Goal: Task Accomplishment & Management: Use online tool/utility

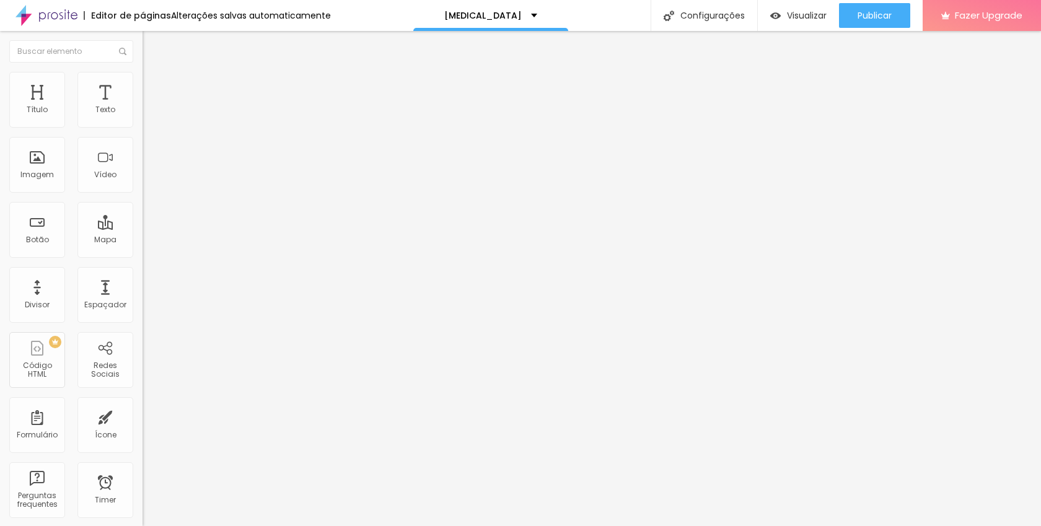
click at [143, 117] on span "Titulo 2" at bounding box center [163, 109] width 40 height 15
click at [143, 107] on span "Titulo 1" at bounding box center [163, 97] width 40 height 17
click at [143, 117] on span "Titulo 2" at bounding box center [163, 109] width 40 height 15
click at [143, 107] on span "Titulo 1" at bounding box center [163, 97] width 40 height 17
click at [154, 85] on span "Estilo" at bounding box center [163, 80] width 19 height 11
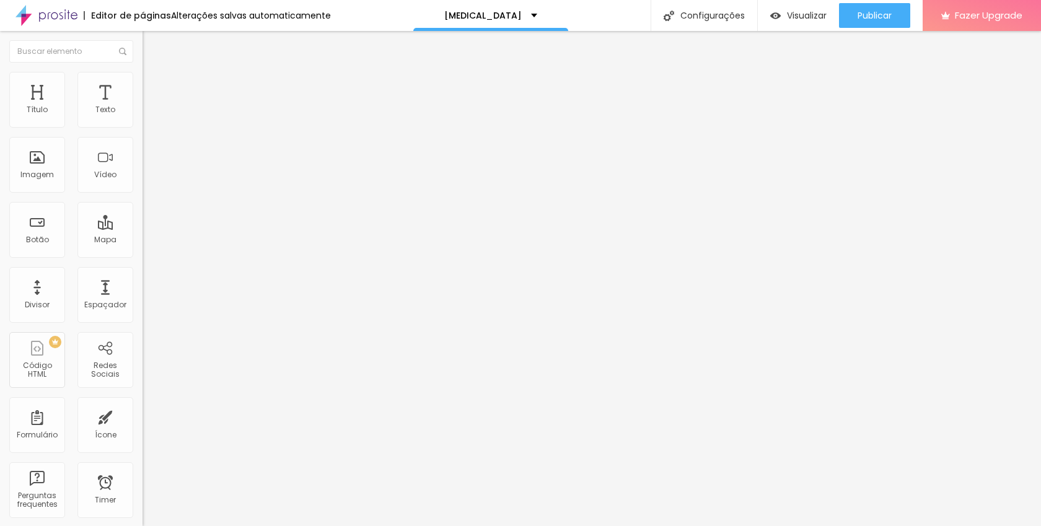
type input "95"
type input "100"
click at [143, 127] on input "range" at bounding box center [183, 122] width 80 height 10
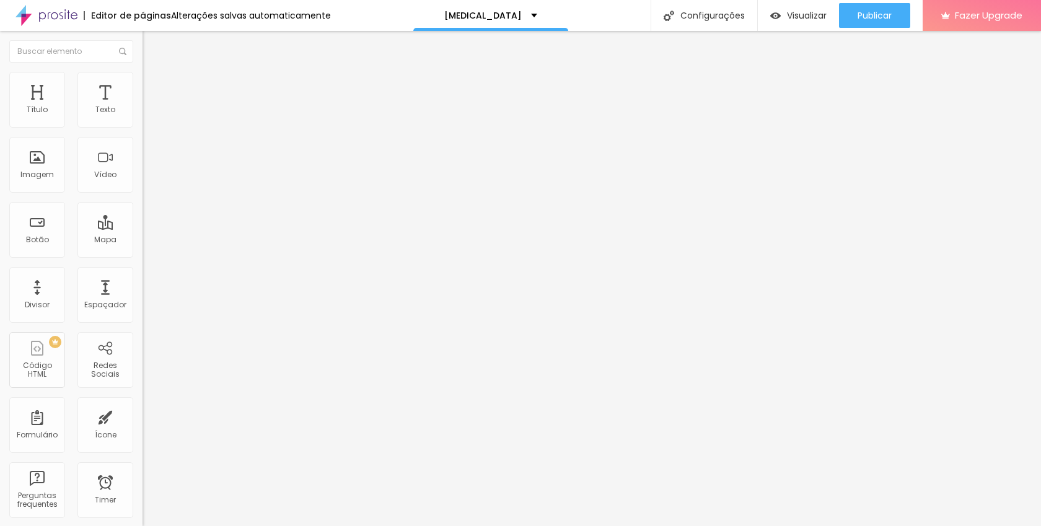
click at [143, 84] on li "Avançado" at bounding box center [214, 90] width 143 height 12
click at [143, 82] on li "Estilo" at bounding box center [214, 78] width 143 height 12
type input "5"
type input "13"
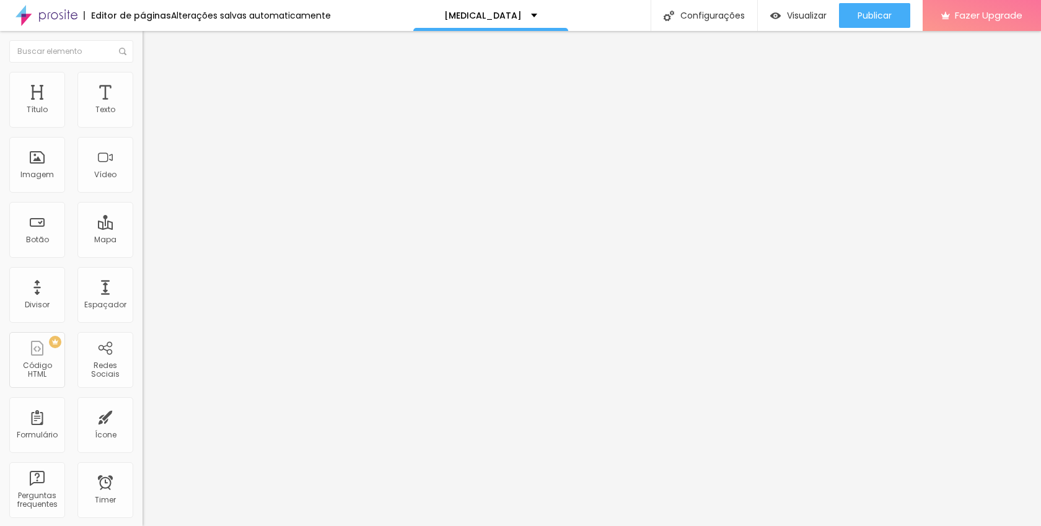
type input "13"
type input "15"
type input "16"
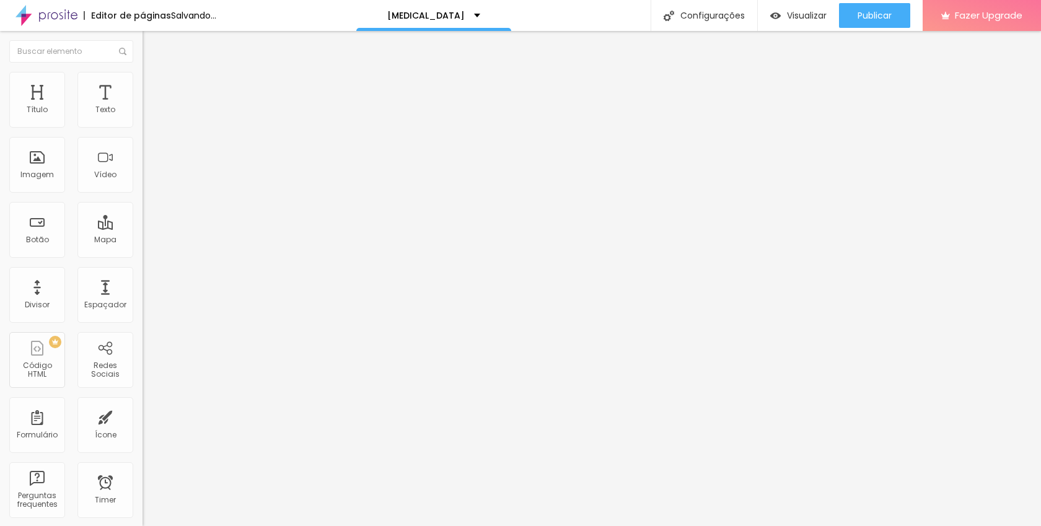
type input "17"
type input "19"
type input "20"
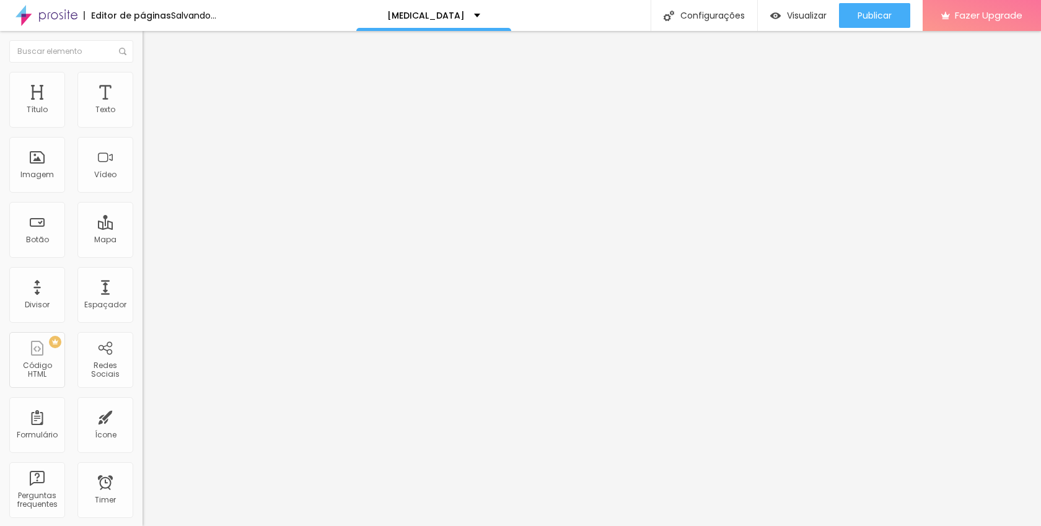
type input "20"
type input "21"
type input "20"
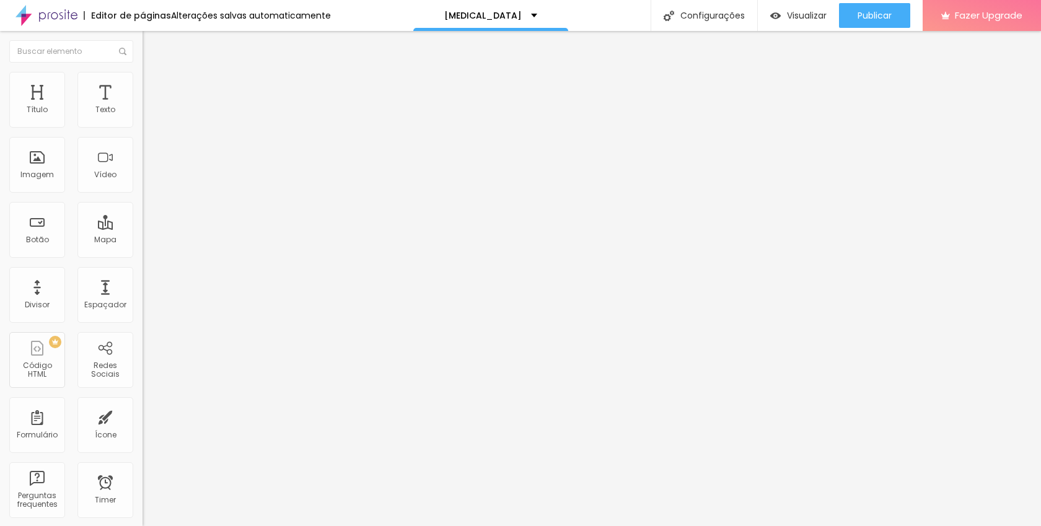
drag, startPoint x: 30, startPoint y: 156, endPoint x: 37, endPoint y: 156, distance: 6.2
type input "20"
click at [143, 272] on input "range" at bounding box center [183, 277] width 80 height 10
click at [143, 84] on img at bounding box center [148, 89] width 11 height 11
click at [143, 80] on li "Estilo" at bounding box center [214, 78] width 143 height 12
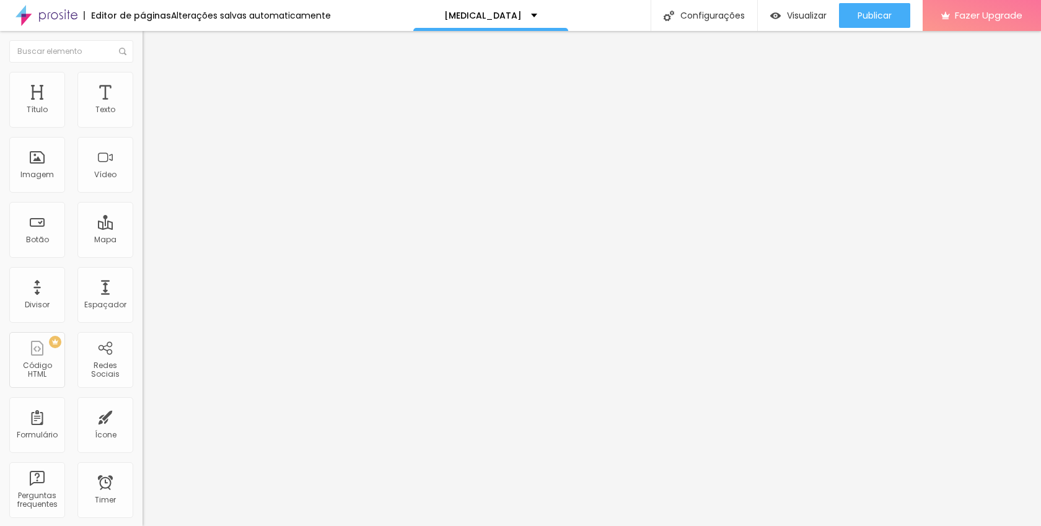
type input "2"
type input "5"
type input "6"
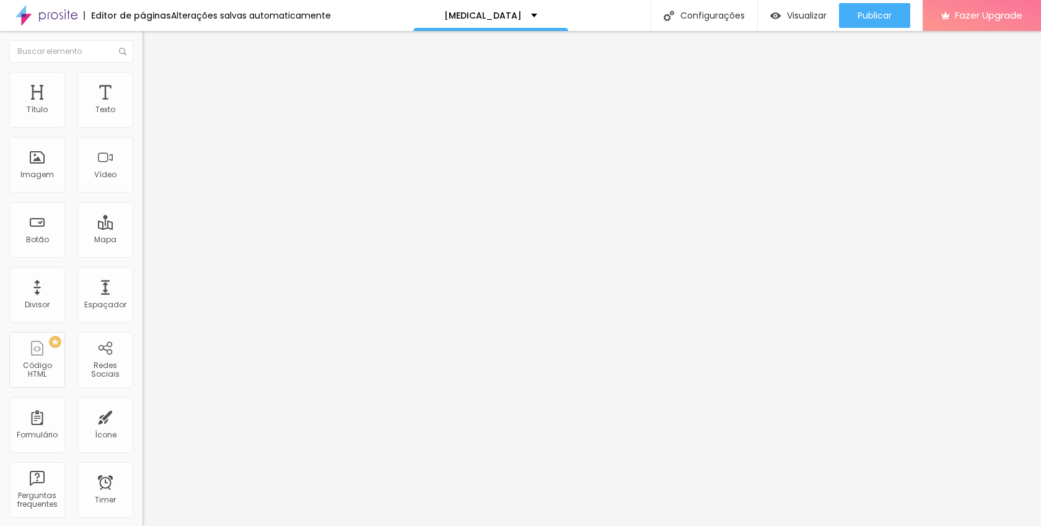
type input "6"
type input "7"
type input "8"
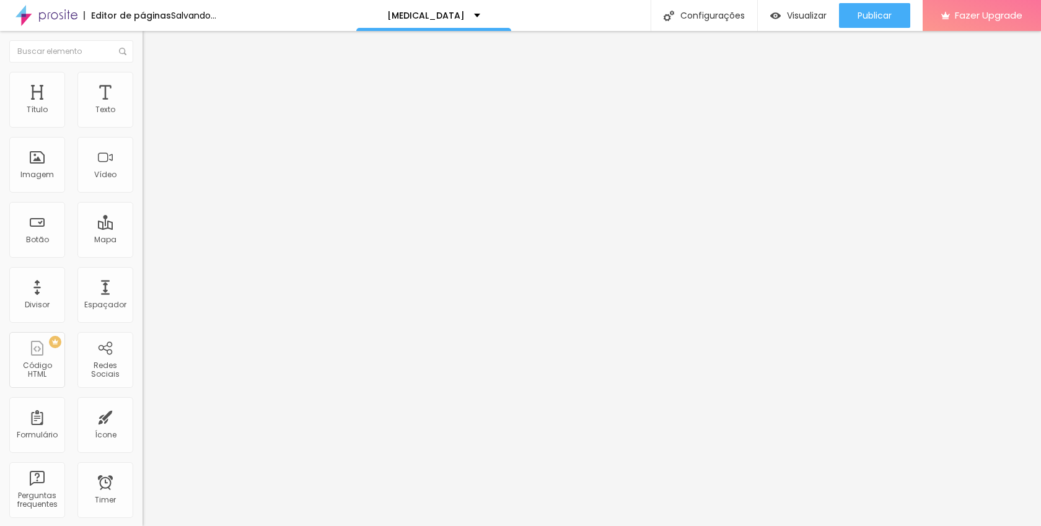
type input "9"
type input "10"
type input "11"
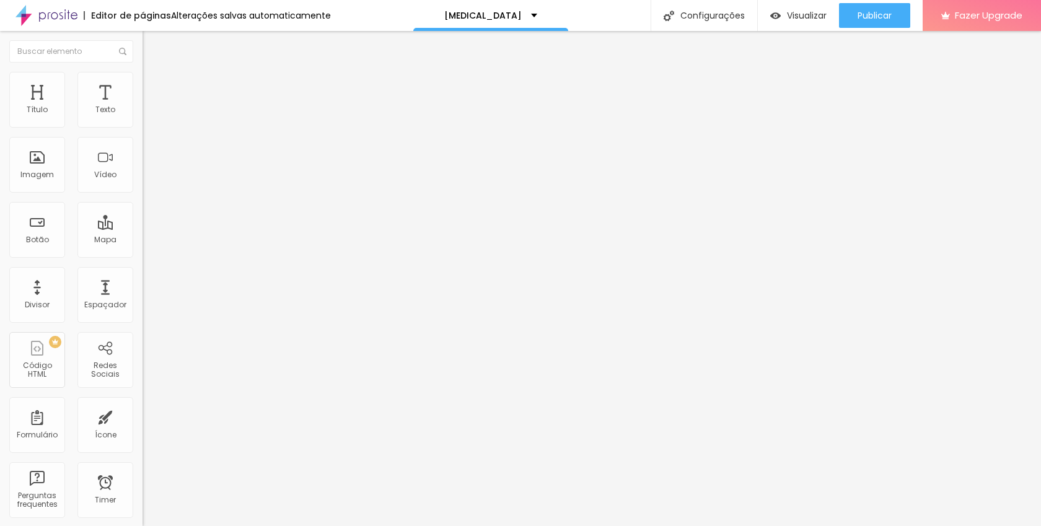
type input "11"
type input "12"
type input "13"
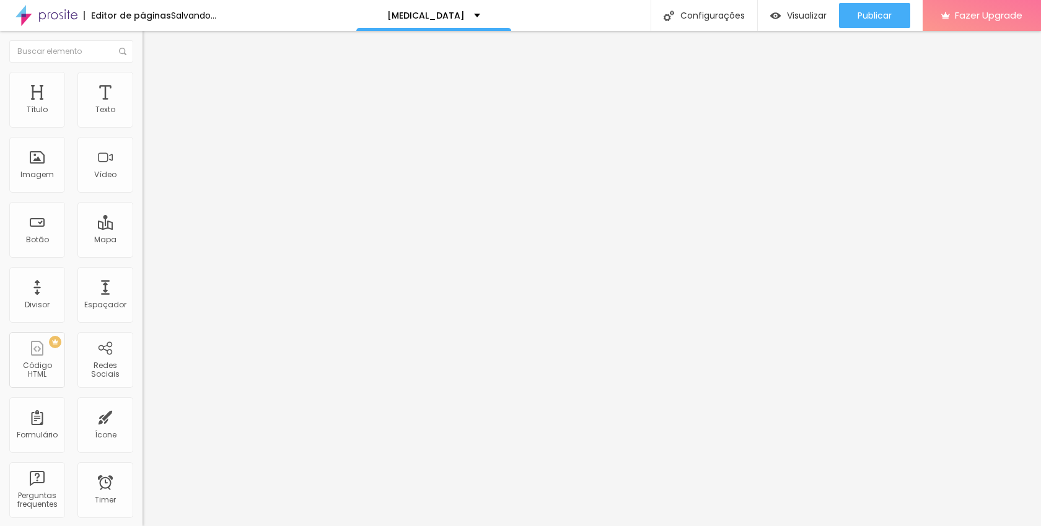
type input "14"
type input "15"
type input "16"
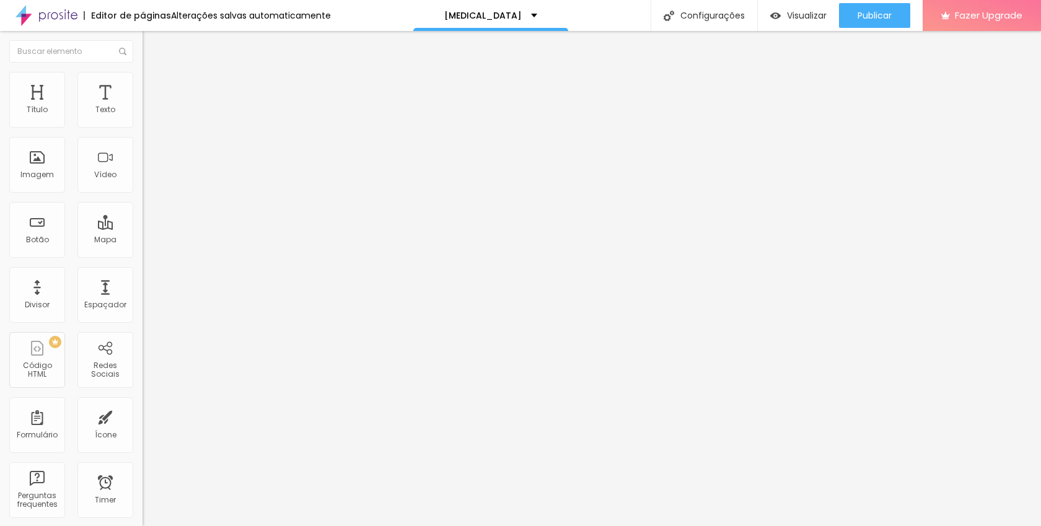
type input "16"
type input "17"
type input "18"
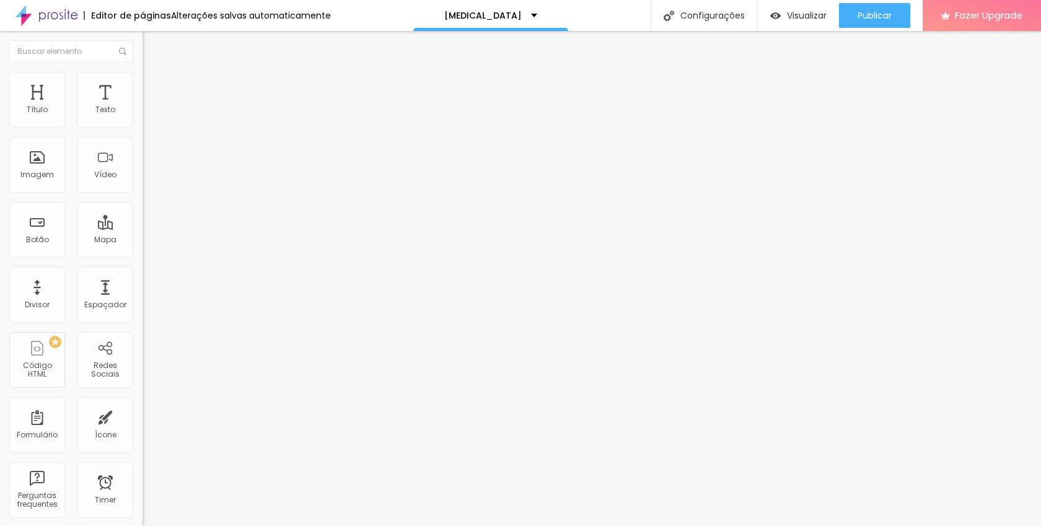
type input "19"
type input "20"
drag, startPoint x: 27, startPoint y: 156, endPoint x: 37, endPoint y: 156, distance: 9.3
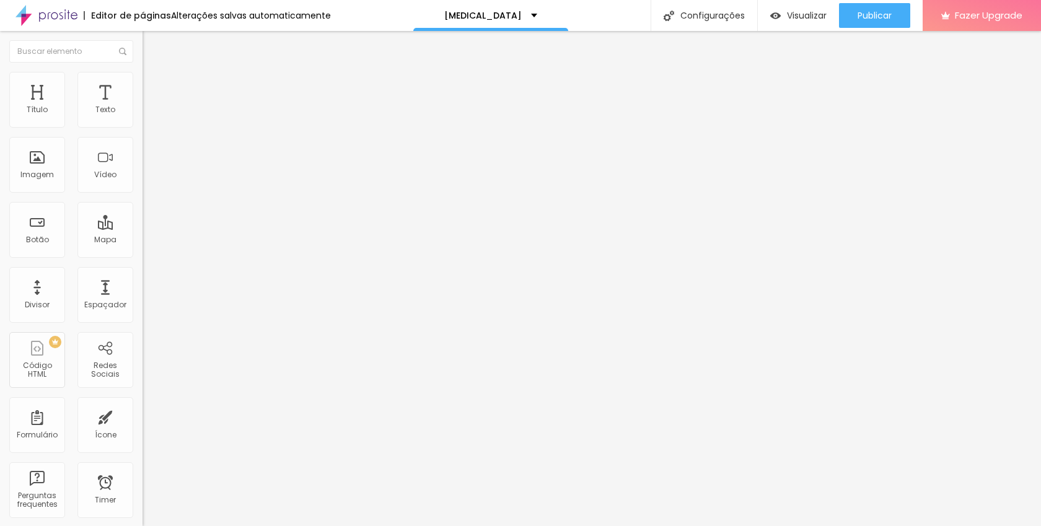
type input "20"
click at [143, 272] on input "range" at bounding box center [183, 277] width 80 height 10
click at [143, 77] on img at bounding box center [148, 77] width 11 height 11
type input "2"
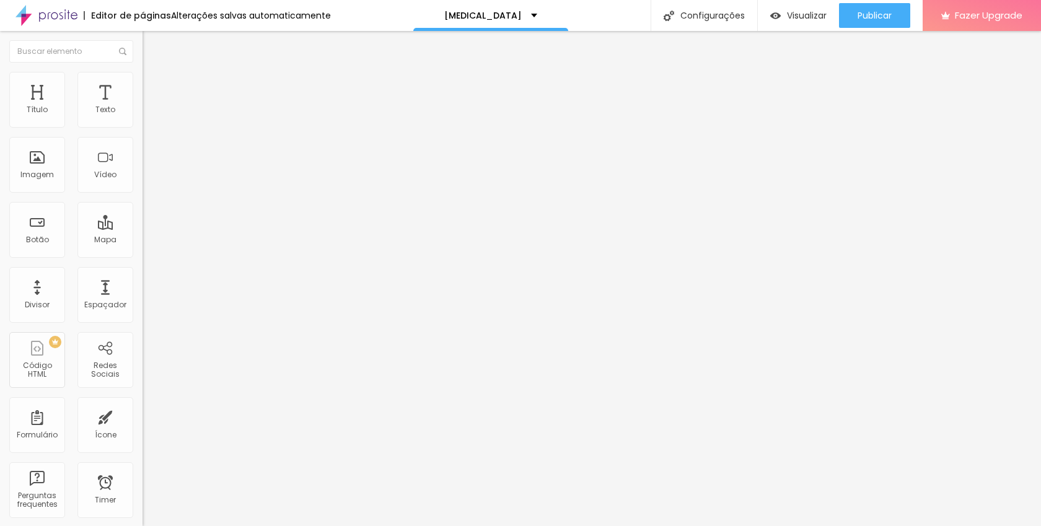
type input "4"
type input "5"
type input "6"
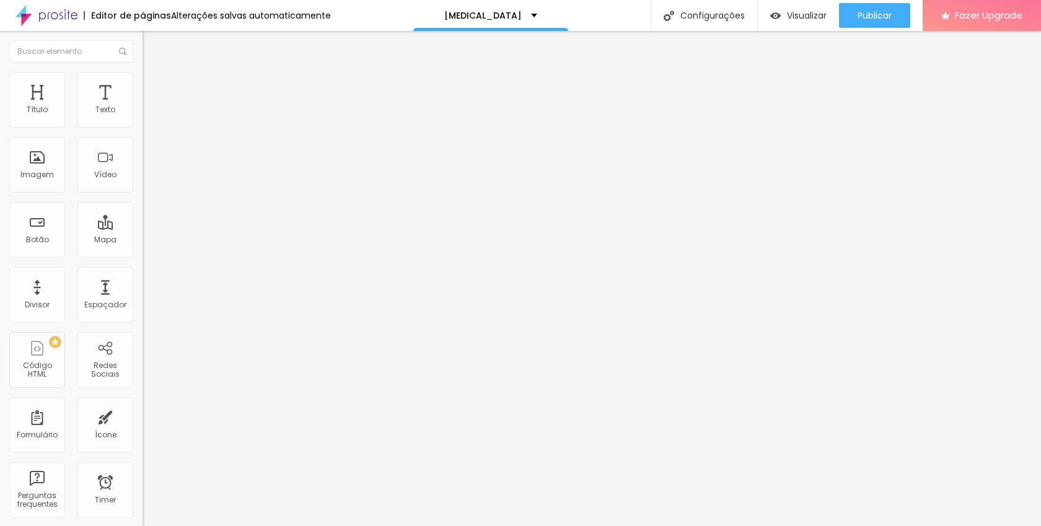
type input "6"
type input "7"
type input "8"
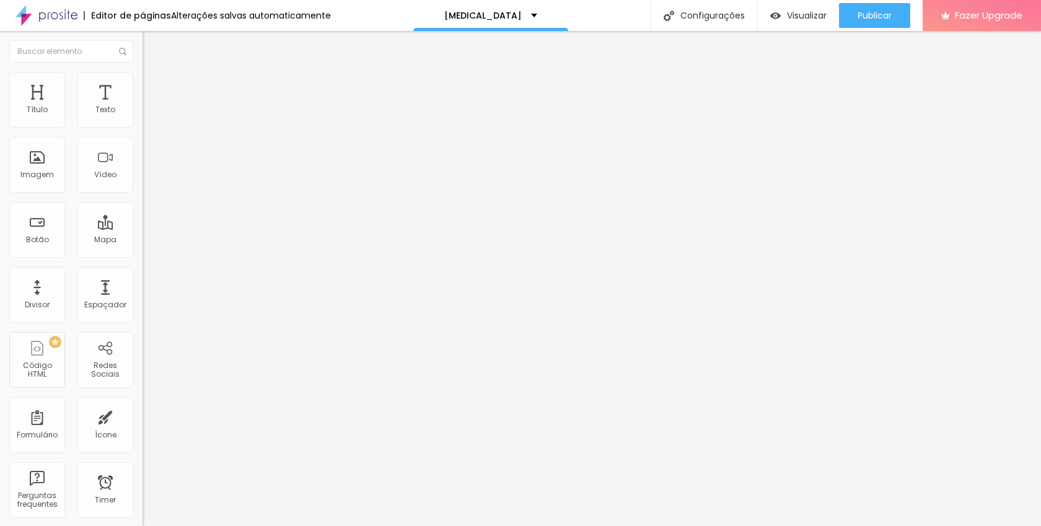
type input "9"
type input "10"
type input "11"
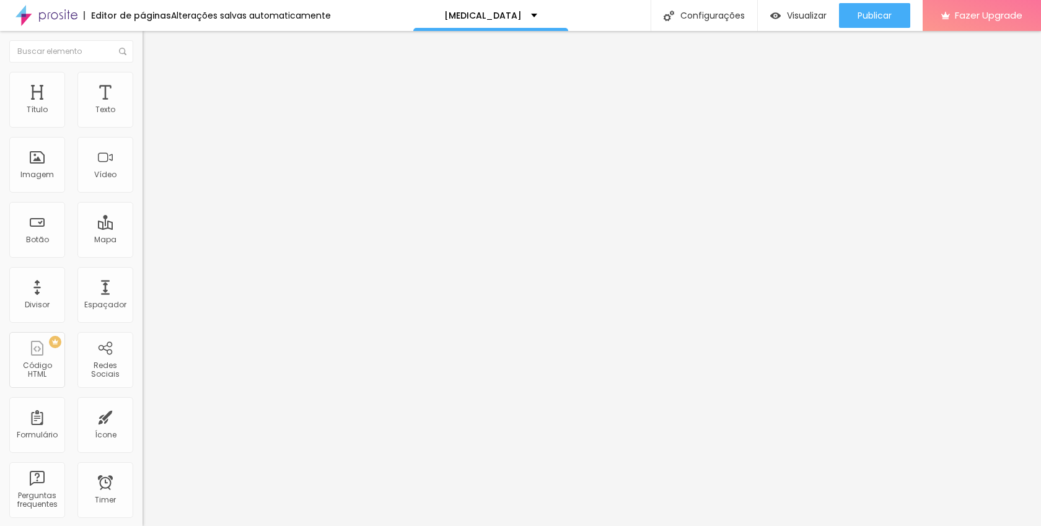
type input "11"
type input "12"
type input "13"
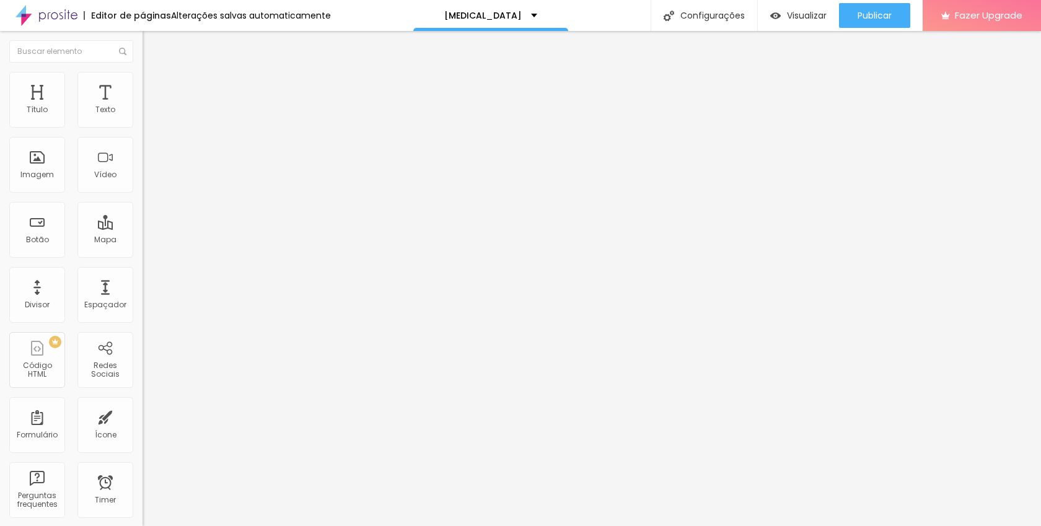
type input "14"
type input "15"
type input "16"
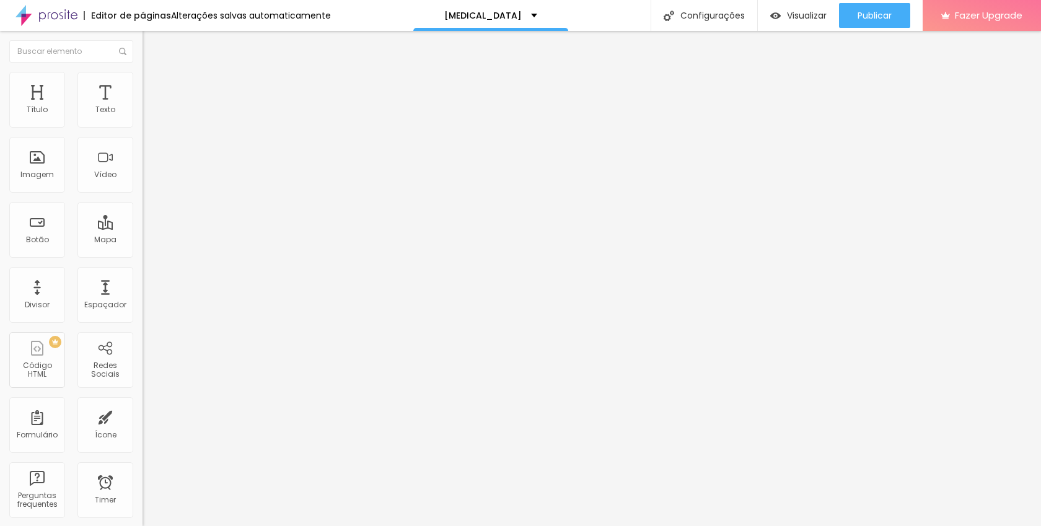
type input "16"
type input "17"
type input "18"
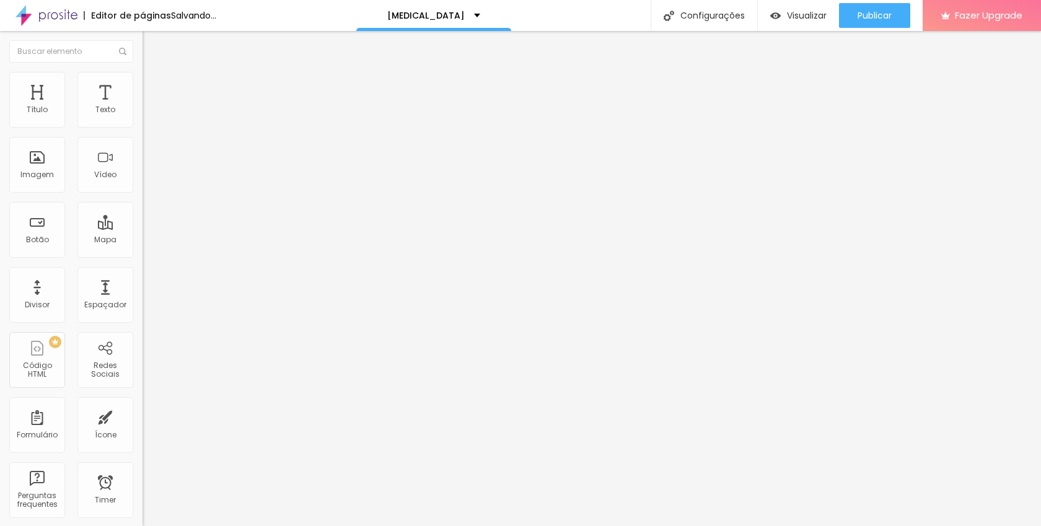
type input "19"
type input "20"
drag, startPoint x: 27, startPoint y: 157, endPoint x: 37, endPoint y: 157, distance: 9.9
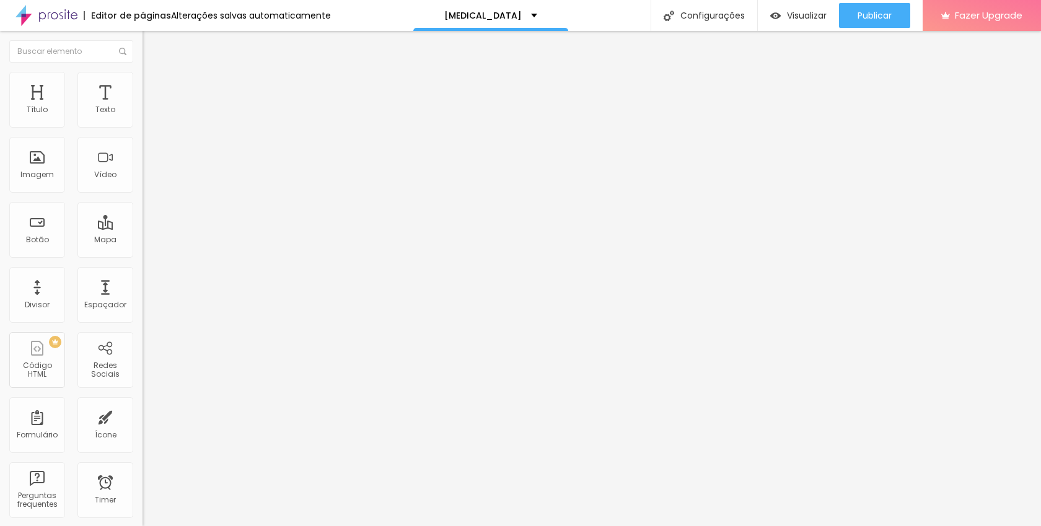
type input "20"
click at [143, 272] on input "range" at bounding box center [183, 277] width 80 height 10
click at [143, 79] on img at bounding box center [148, 77] width 11 height 11
type input "3"
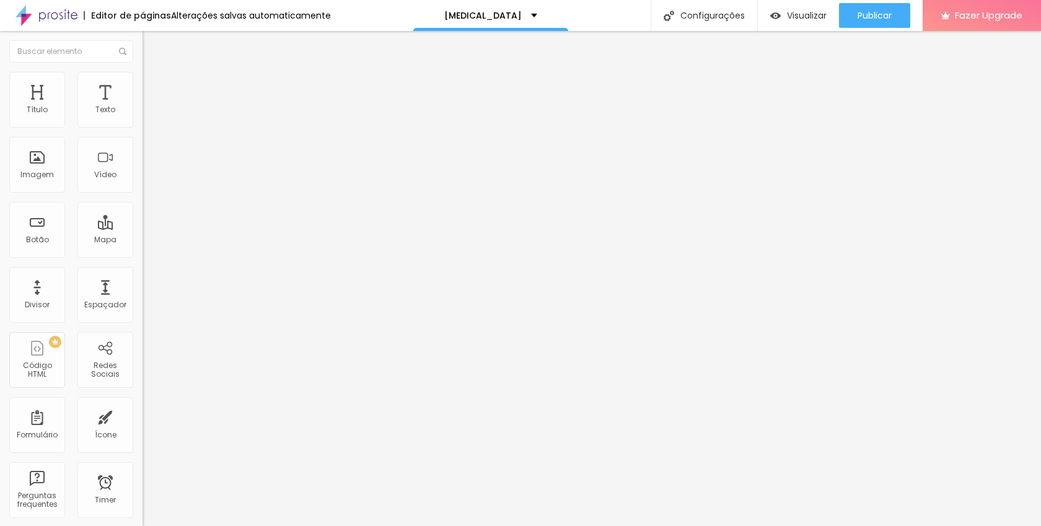
type input "10"
type input "12"
type input "13"
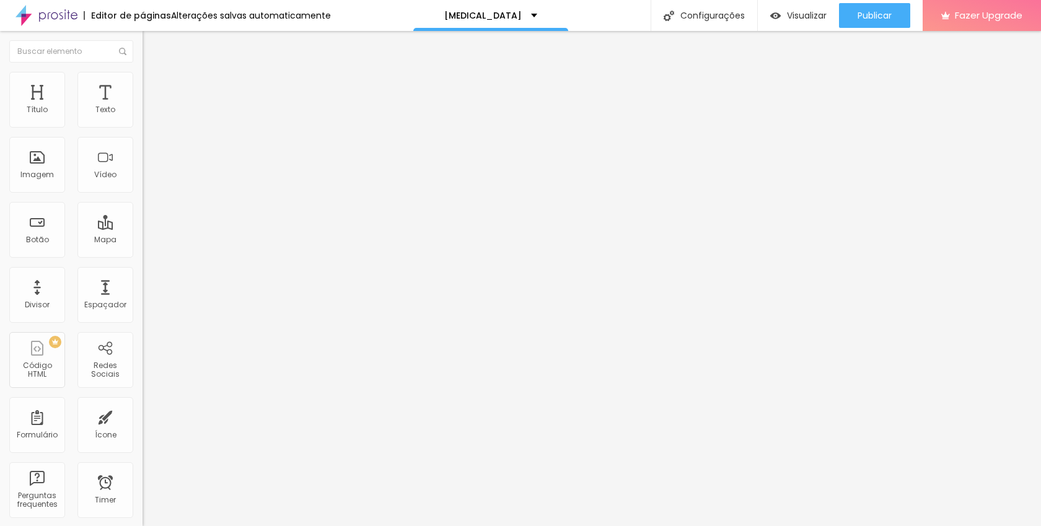
type input "13"
type input "14"
type input "15"
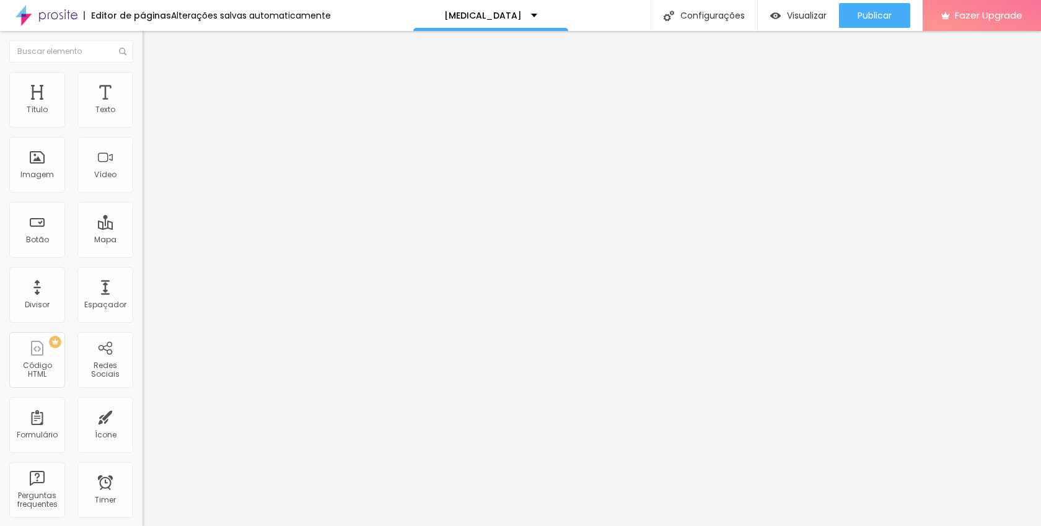
type input "16"
type input "17"
type input "18"
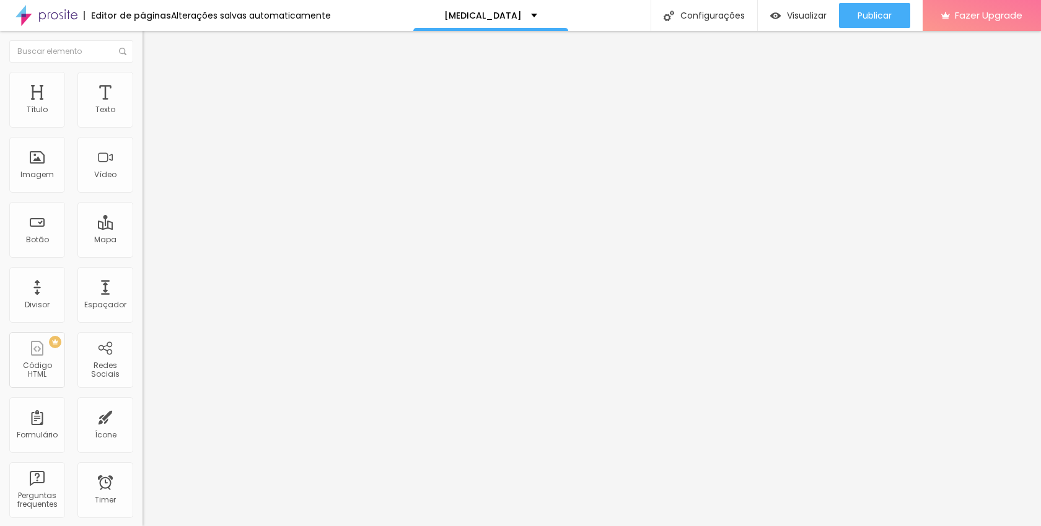
type input "18"
type input "19"
type input "20"
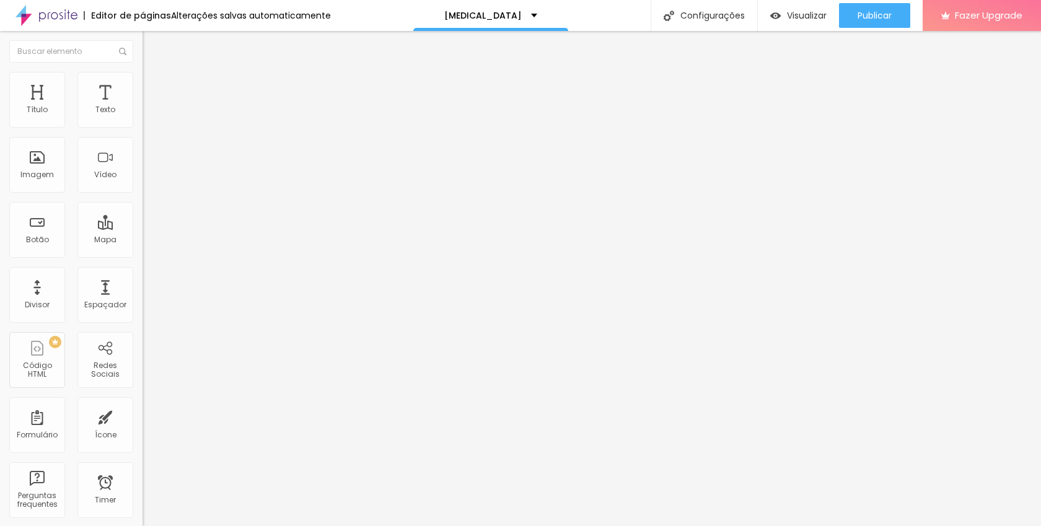
drag, startPoint x: 27, startPoint y: 158, endPoint x: 37, endPoint y: 159, distance: 9.3
type input "20"
click at [143, 272] on input "range" at bounding box center [183, 277] width 80 height 10
click at [143, 79] on li "Estilo" at bounding box center [214, 78] width 143 height 12
type input "1"
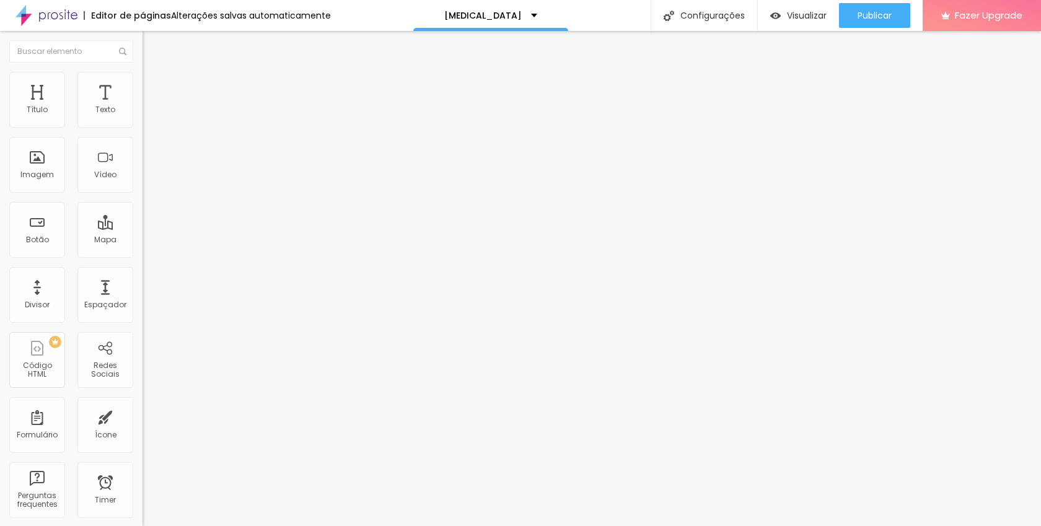
type input "1"
type input "7"
type input "8"
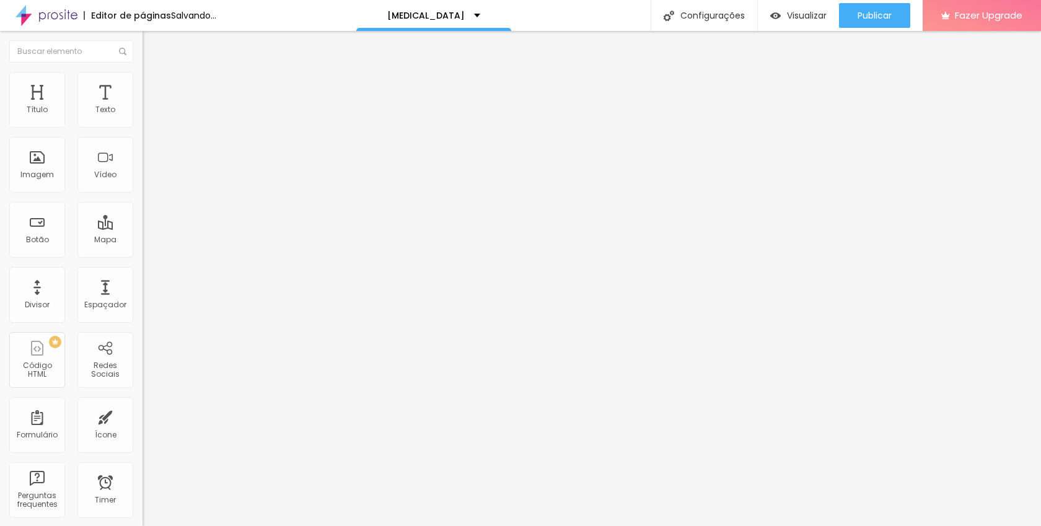
type input "9"
type input "10"
type input "11"
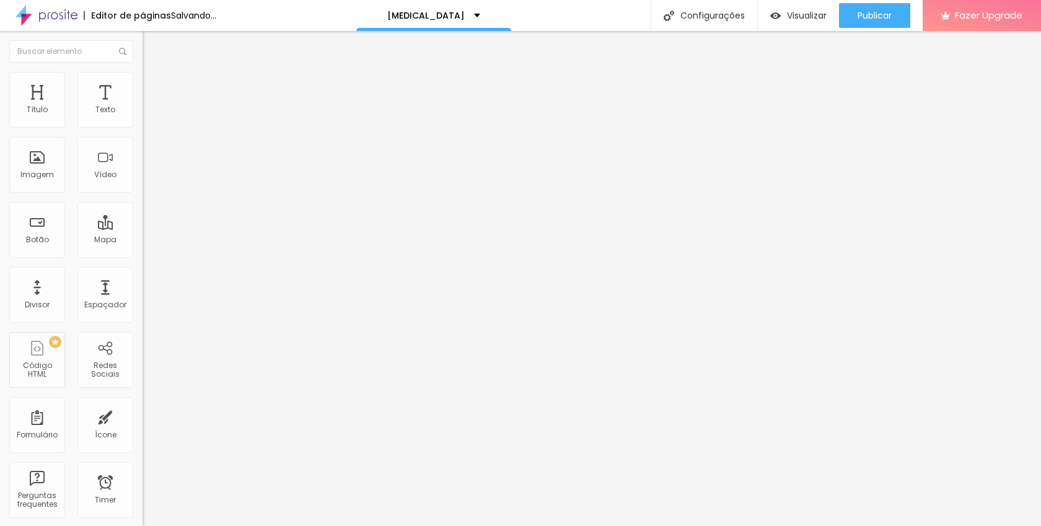
type input "11"
type input "12"
type input "13"
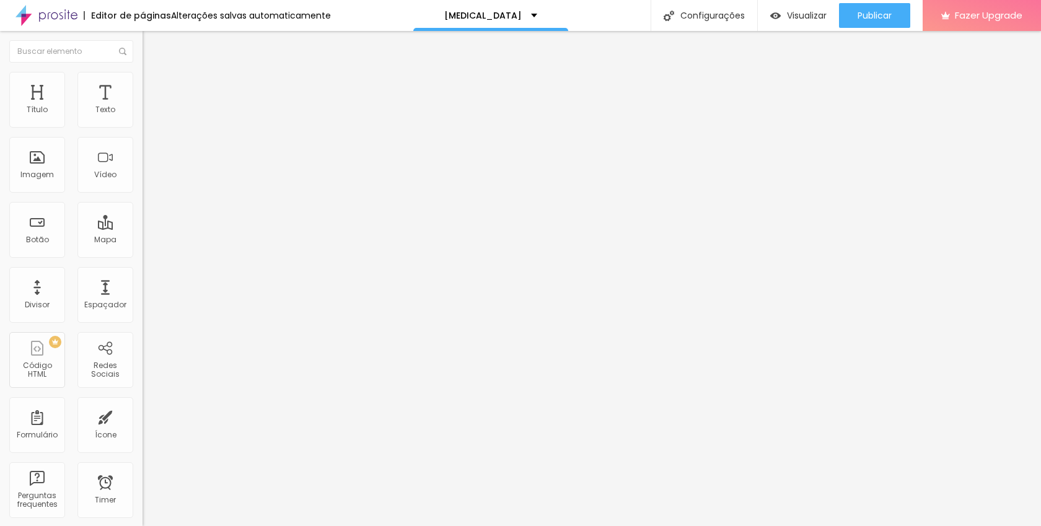
type input "14"
type input "15"
type input "16"
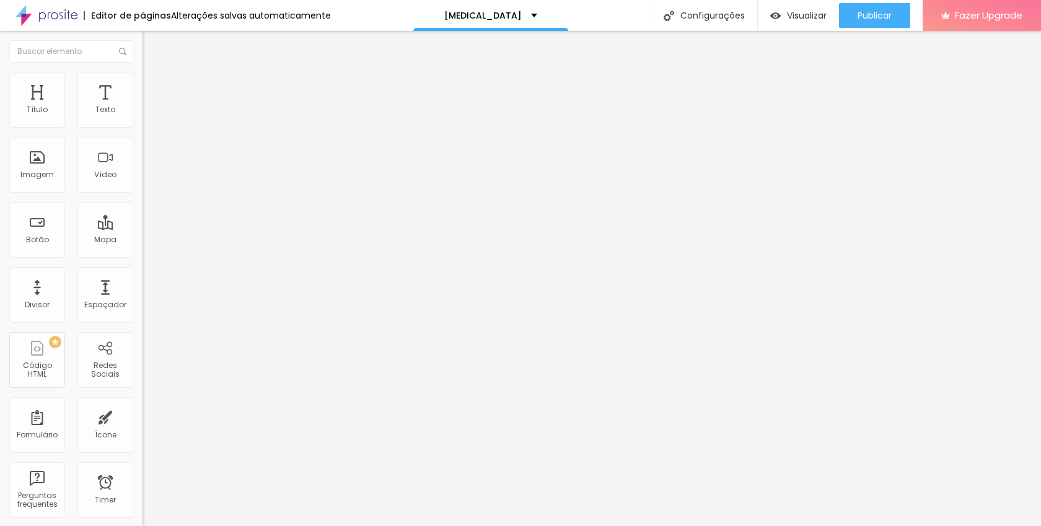
type input "16"
type input "17"
type input "18"
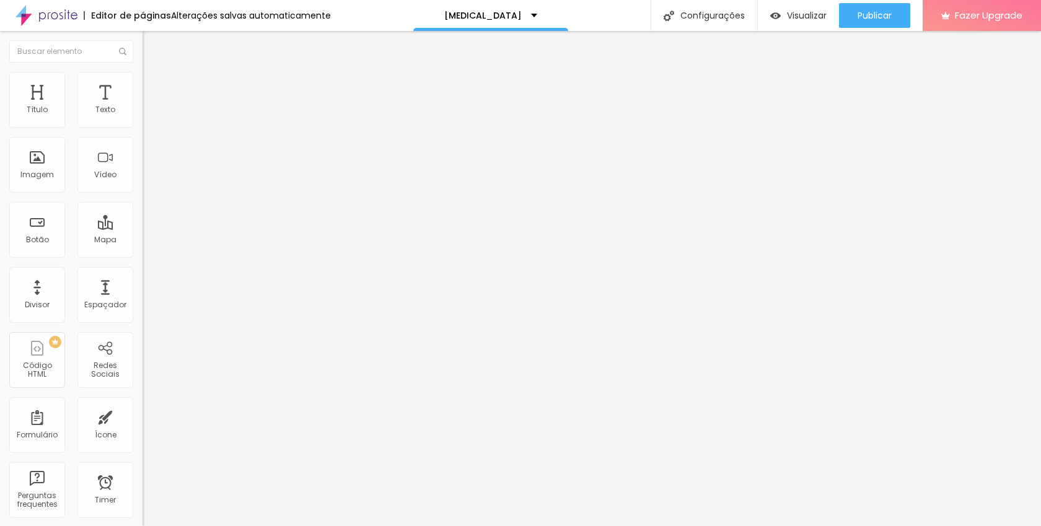
type input "19"
type input "20"
type input "21"
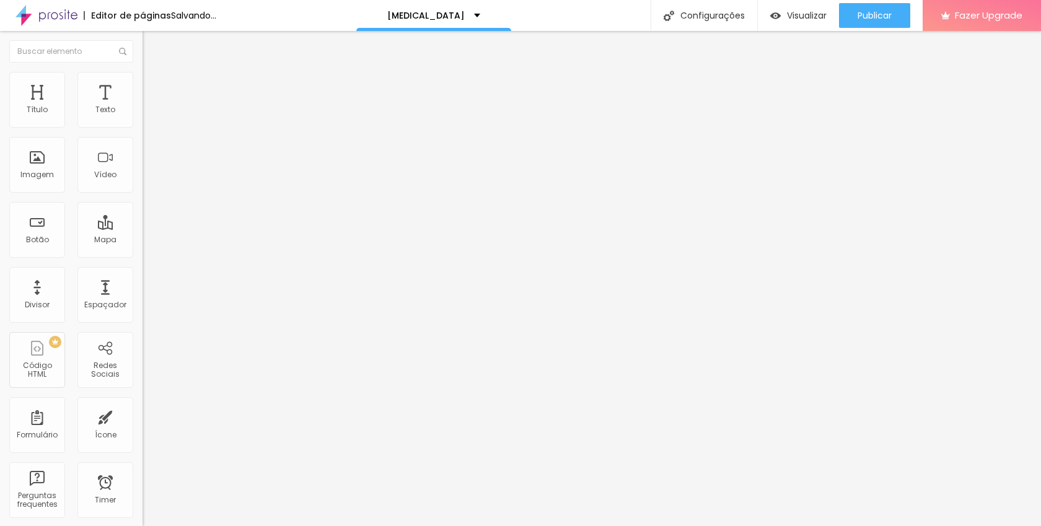
type input "21"
type input "20"
drag, startPoint x: 29, startPoint y: 157, endPoint x: 37, endPoint y: 158, distance: 8.1
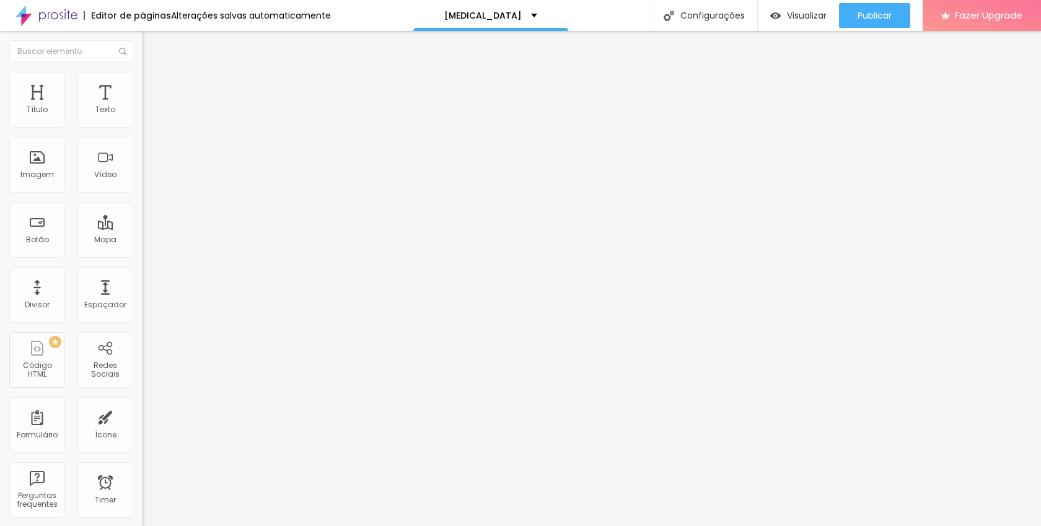
click at [143, 272] on input "range" at bounding box center [183, 277] width 80 height 10
click at [143, 79] on img at bounding box center [148, 77] width 11 height 11
type input "8"
type input "11"
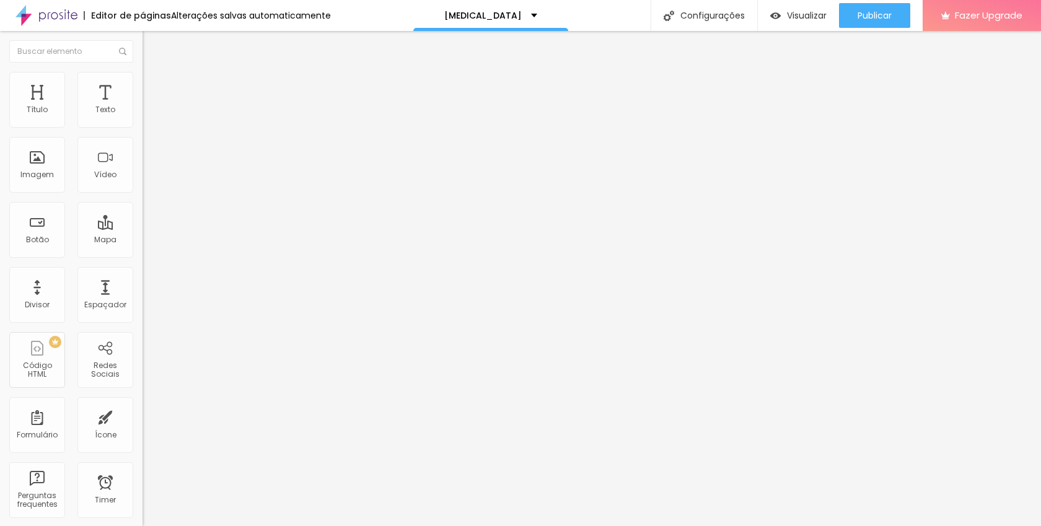
type input "11"
type input "12"
type input "13"
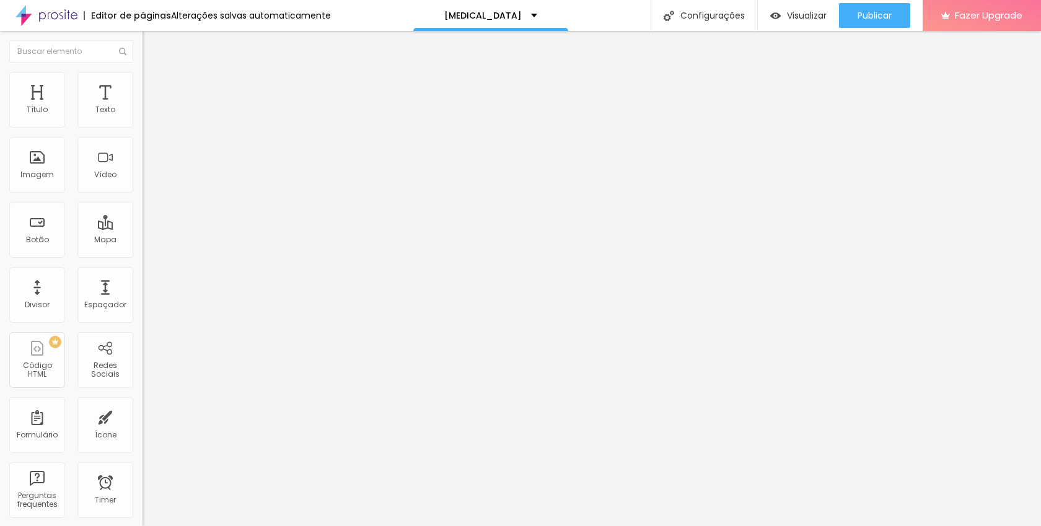
type input "14"
type input "15"
type input "16"
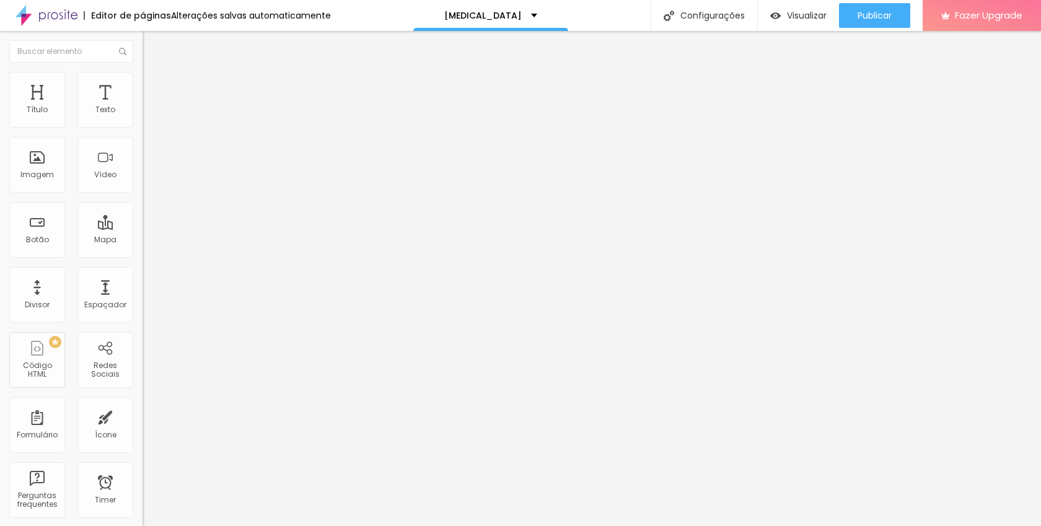
type input "16"
type input "17"
type input "18"
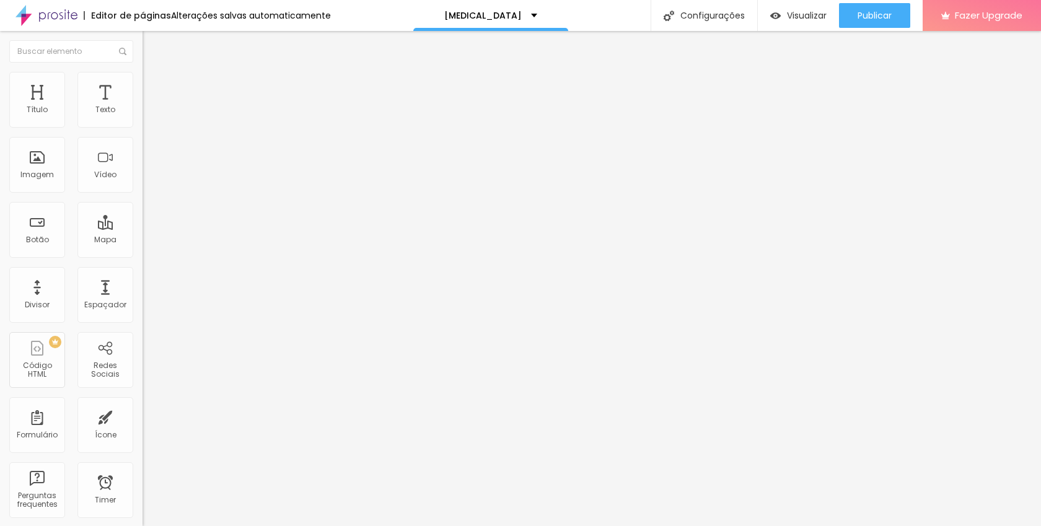
type input "19"
type input "20"
type input "21"
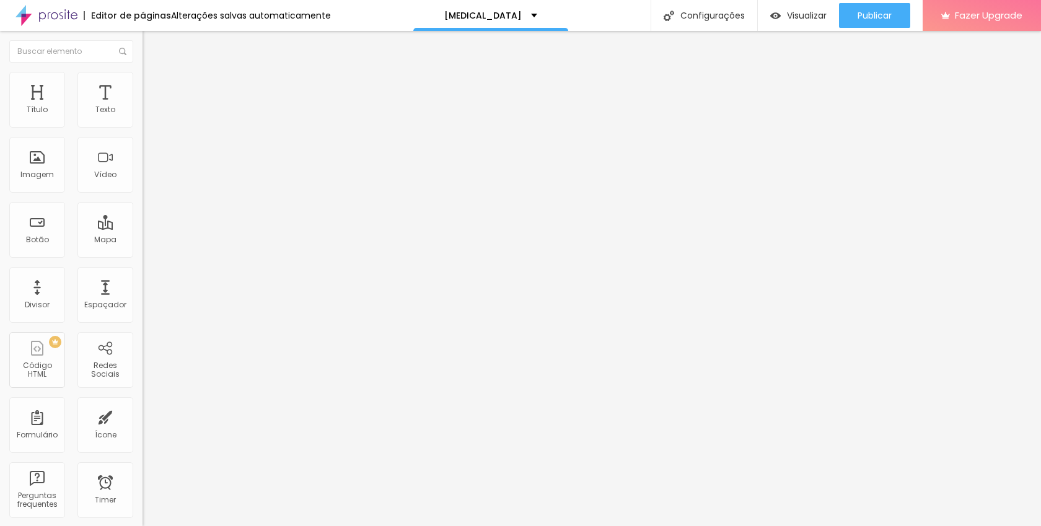
type input "21"
type input "22"
type input "21"
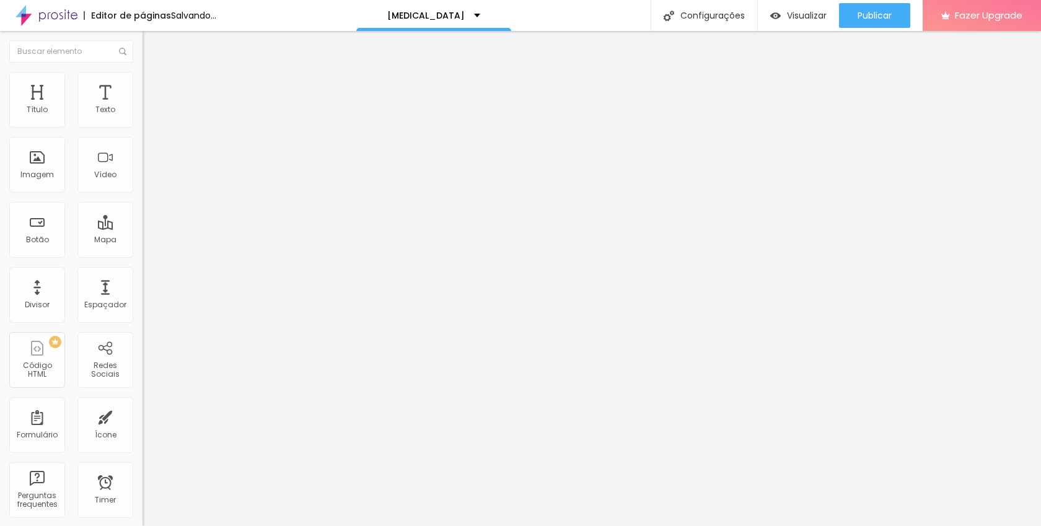
type input "20"
click at [143, 272] on input "range" at bounding box center [183, 277] width 80 height 10
click at [154, 87] on span "Avançado" at bounding box center [174, 92] width 41 height 11
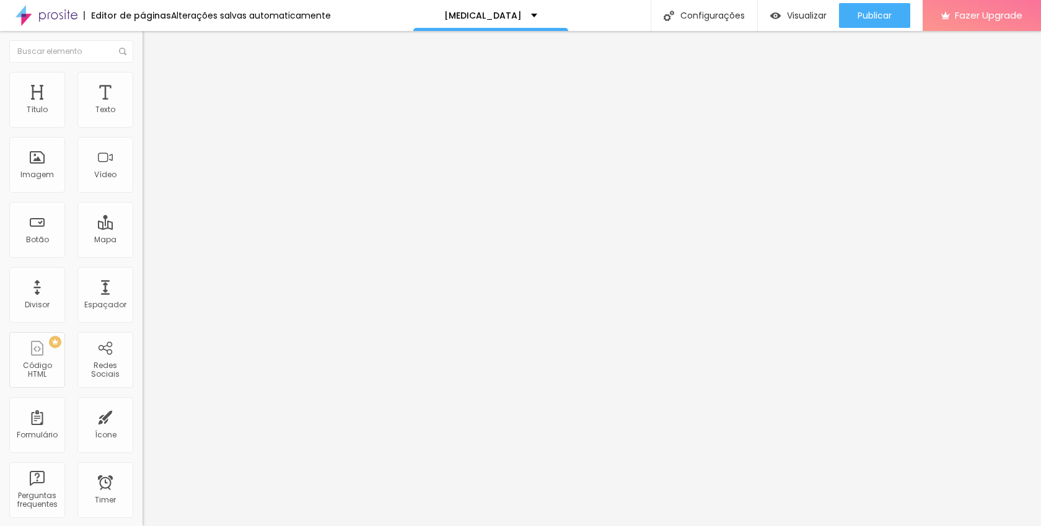
click at [143, 72] on li "Conteúdo" at bounding box center [214, 66] width 143 height 12
click at [143, 194] on span "16:9 Cinema" at bounding box center [166, 188] width 47 height 11
click at [143, 221] on span "Quadrado" at bounding box center [163, 215] width 40 height 11
click at [143, 75] on img at bounding box center [148, 77] width 11 height 11
type input "1"
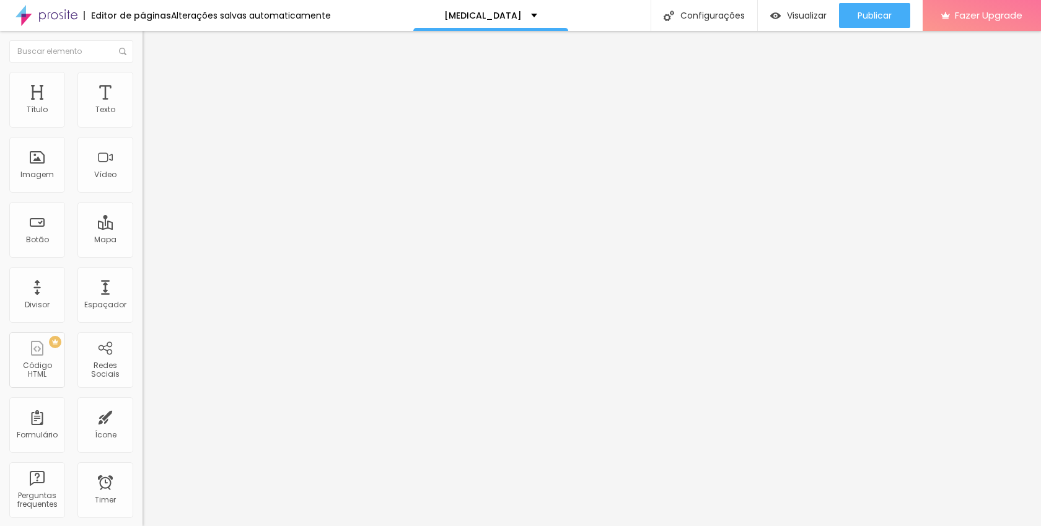
type input "1"
type input "11"
type input "12"
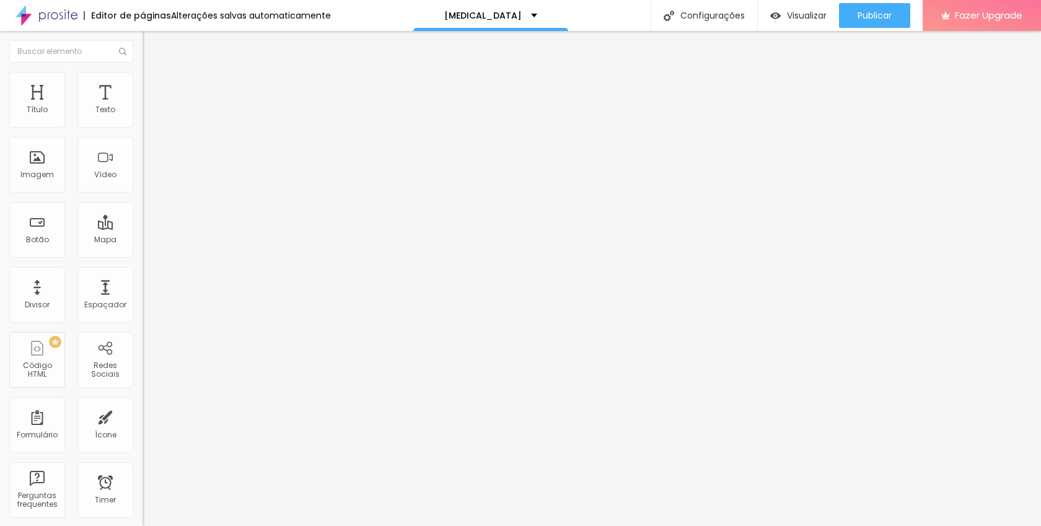
type input "13"
type input "16"
type input "17"
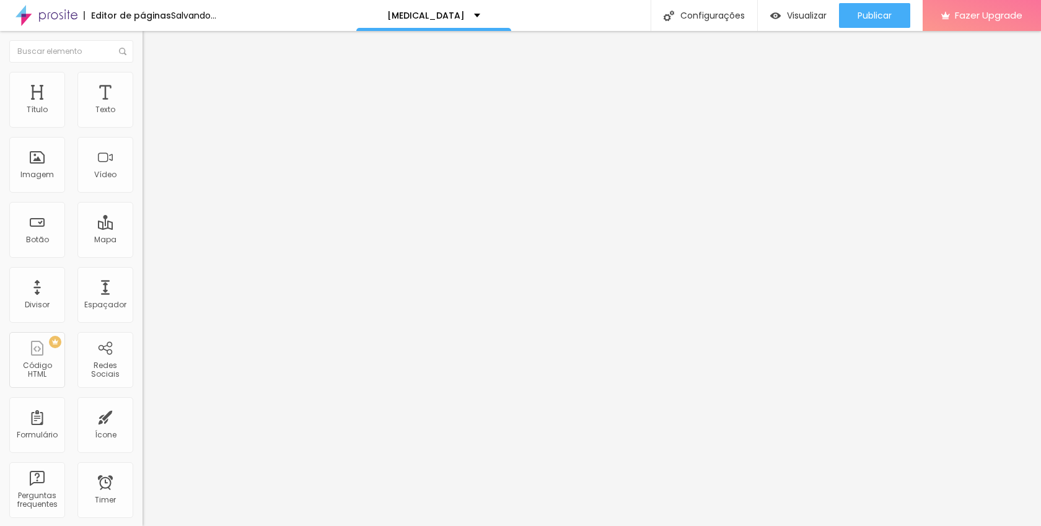
type input "17"
type input "18"
type input "19"
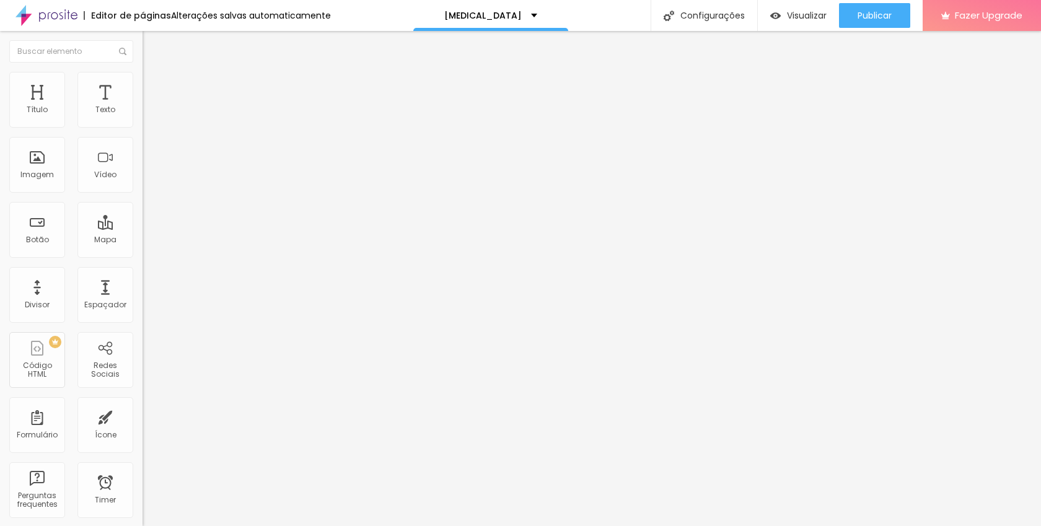
drag, startPoint x: 29, startPoint y: 158, endPoint x: 36, endPoint y: 159, distance: 7.5
click at [143, 272] on input "range" at bounding box center [183, 277] width 80 height 10
